Goal: Task Accomplishment & Management: Use online tool/utility

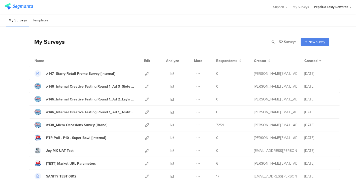
scroll to position [43, 0]
click at [145, 126] on icon at bounding box center [147, 125] width 4 height 4
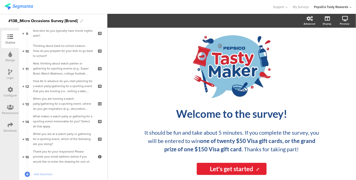
scroll to position [168, 0]
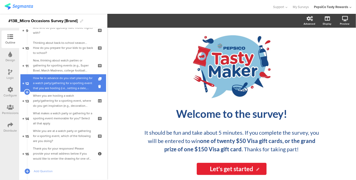
click at [70, 79] on div "How far in advance do you start planning for a watch party/gathering for a spor…" at bounding box center [63, 83] width 60 height 15
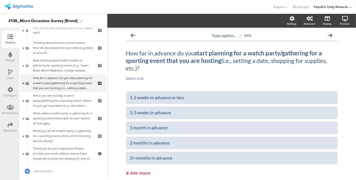
click at [6, 79] on div "Logic" at bounding box center [11, 75] width 18 height 18
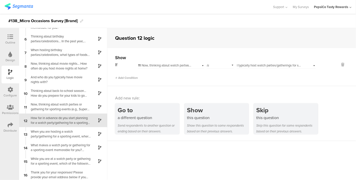
scroll to position [65, 0]
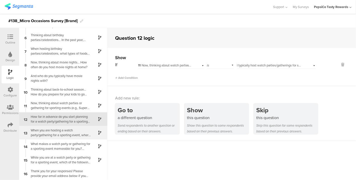
click at [40, 133] on div "When you are hosting a watch party/gathering for a sporting event, where do you…" at bounding box center [59, 133] width 63 height 10
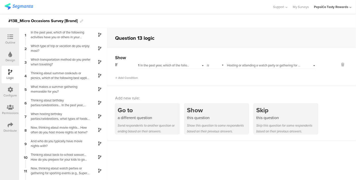
scroll to position [65, 0]
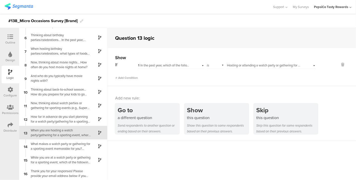
click at [8, 42] on div "Outline" at bounding box center [10, 42] width 10 height 5
